Goal: Information Seeking & Learning: Learn about a topic

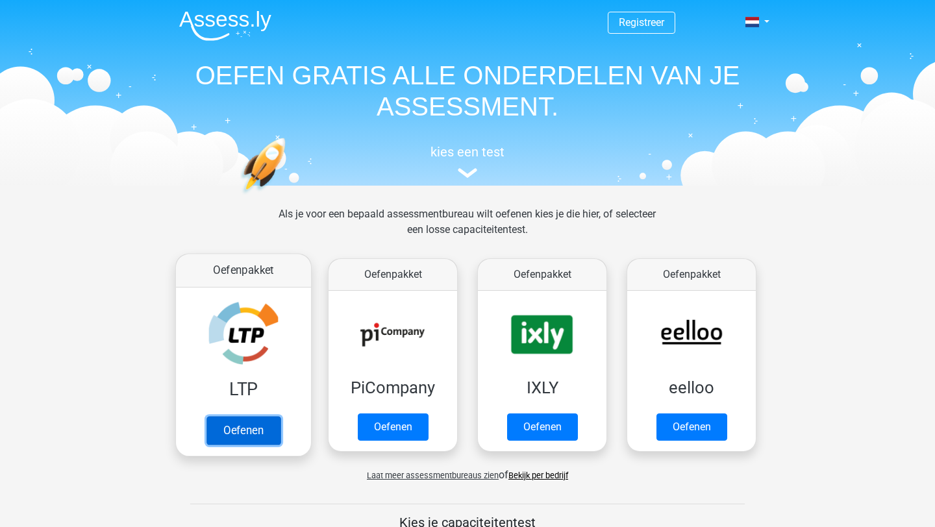
click at [227, 424] on link "Oefenen" at bounding box center [243, 430] width 74 height 29
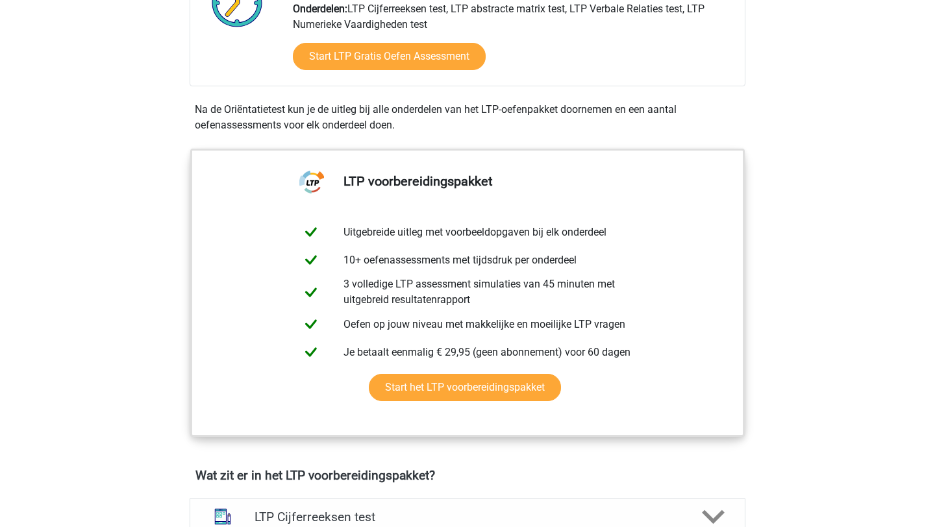
scroll to position [345, 0]
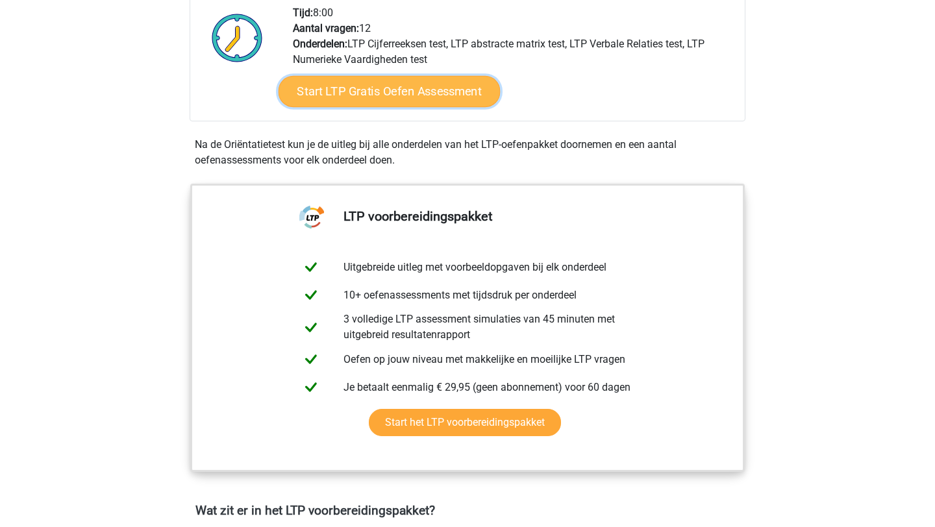
click at [318, 95] on link "Start LTP Gratis Oefen Assessment" at bounding box center [390, 91] width 222 height 31
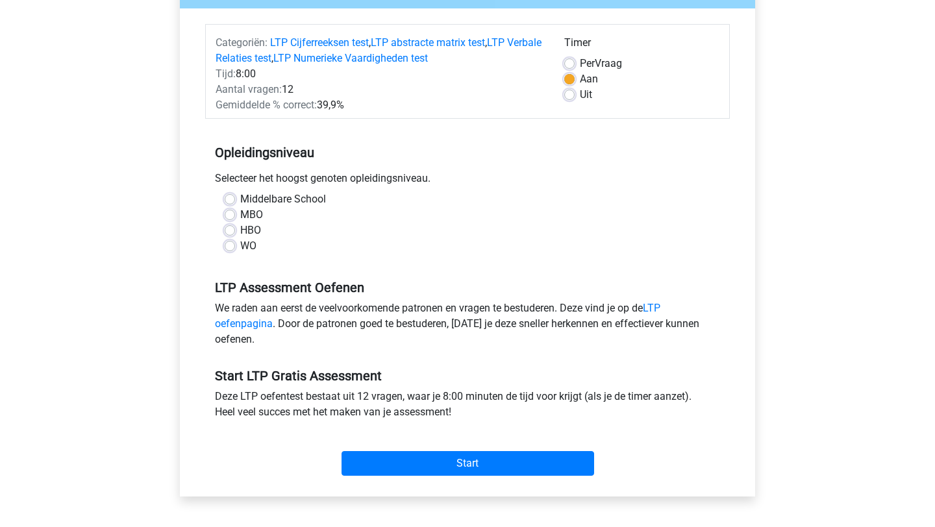
scroll to position [146, 0]
